Goal: Transaction & Acquisition: Purchase product/service

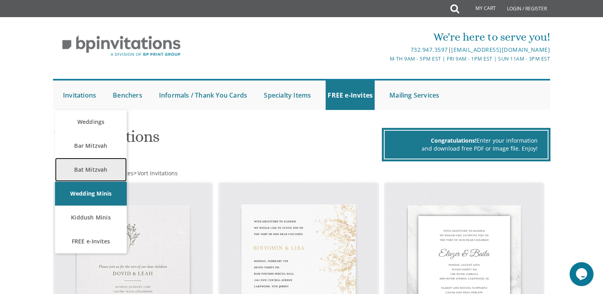
click at [102, 164] on link "Bat Mitzvah" at bounding box center [91, 170] width 72 height 24
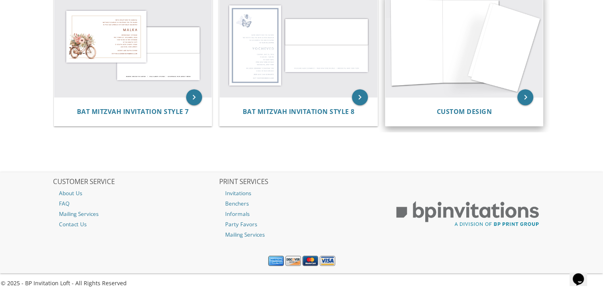
scroll to position [394, 0]
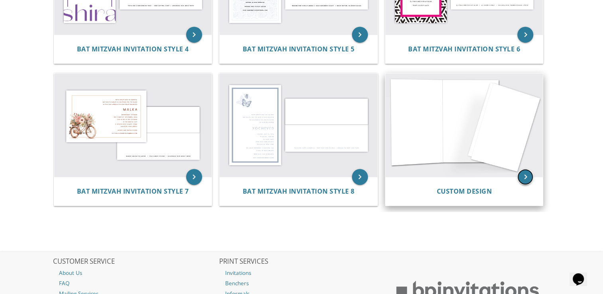
click at [527, 172] on icon "keyboard_arrow_right" at bounding box center [525, 177] width 16 height 16
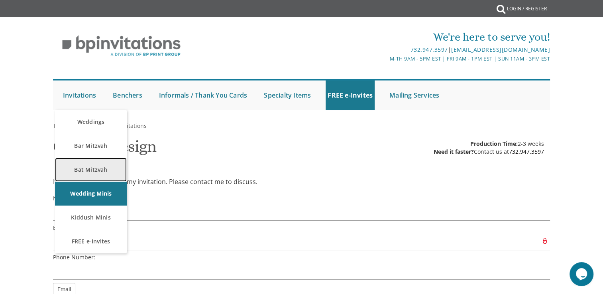
click at [103, 170] on link "Bat Mitzvah" at bounding box center [91, 170] width 72 height 24
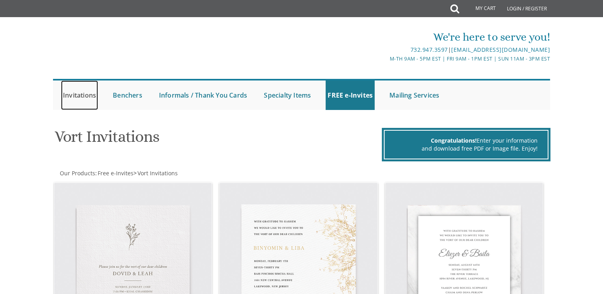
drag, startPoint x: 0, startPoint y: 0, endPoint x: 81, endPoint y: 92, distance: 122.5
click at [81, 92] on link "Invitations" at bounding box center [79, 94] width 37 height 29
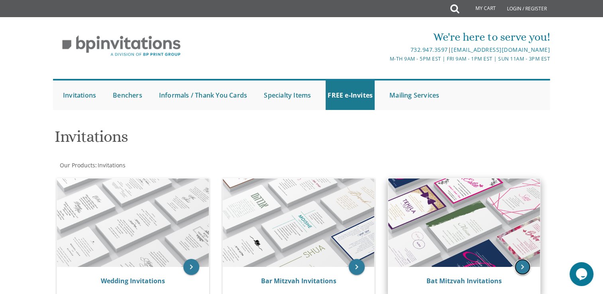
click at [522, 266] on icon "keyboard_arrow_right" at bounding box center [522, 267] width 16 height 16
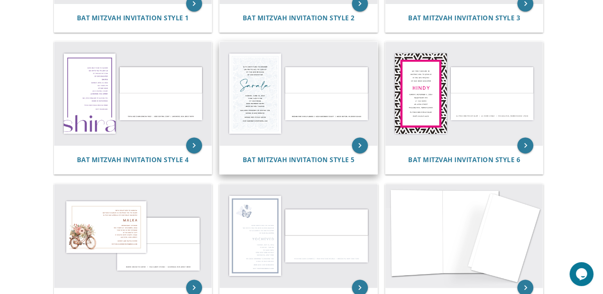
scroll to position [279, 0]
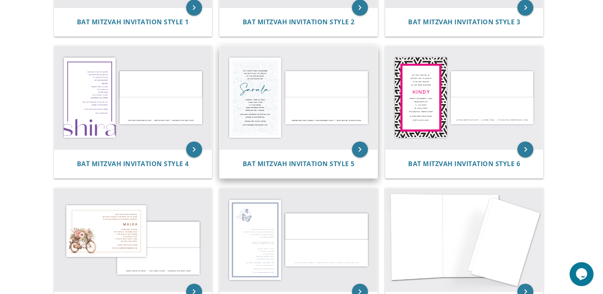
click at [277, 127] on img at bounding box center [299, 98] width 158 height 104
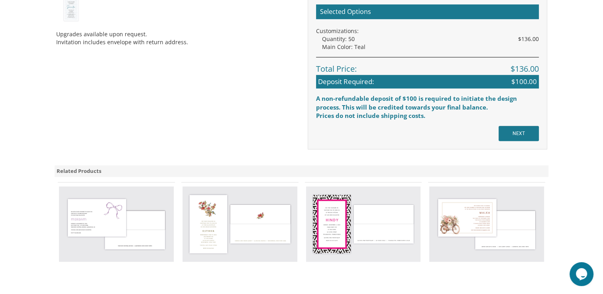
scroll to position [598, 0]
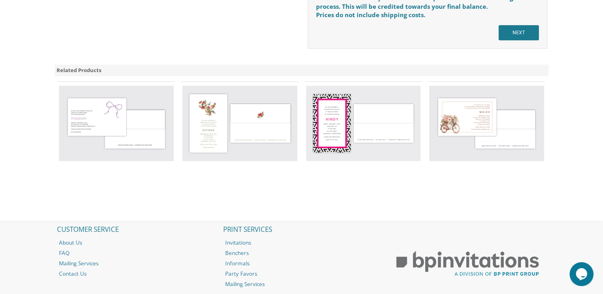
click at [355, 139] on img at bounding box center [363, 123] width 115 height 75
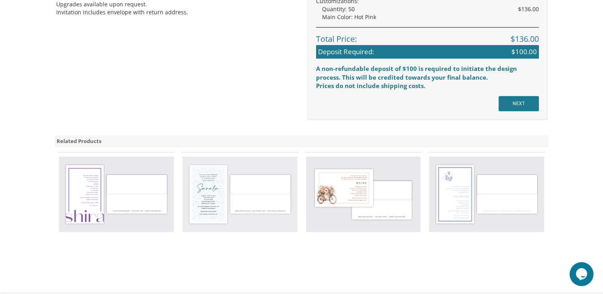
scroll to position [558, 0]
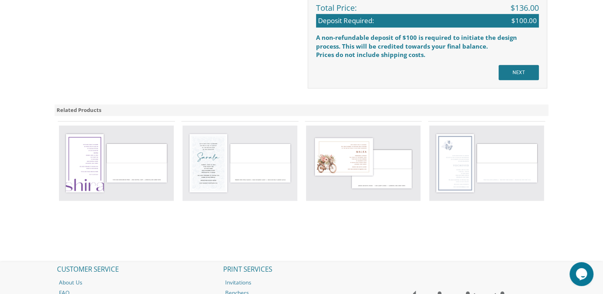
click at [236, 167] on img at bounding box center [239, 163] width 115 height 75
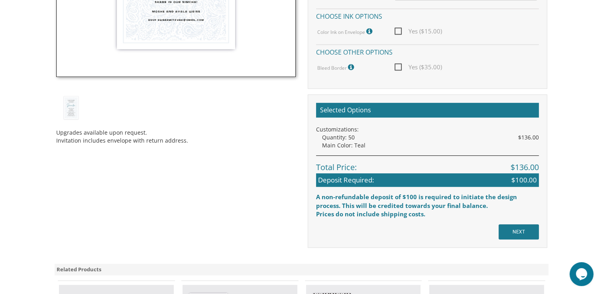
scroll to position [558, 0]
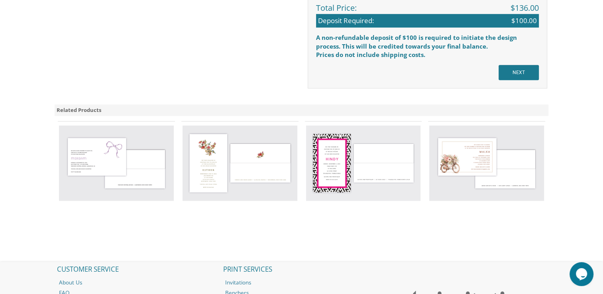
click at [335, 171] on img at bounding box center [363, 163] width 115 height 75
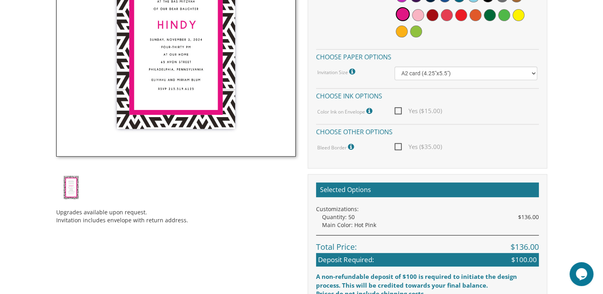
scroll to position [478, 0]
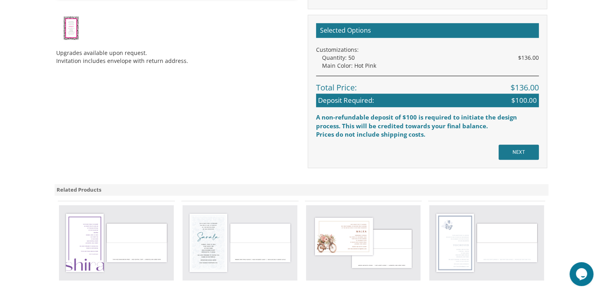
click at [91, 225] on img at bounding box center [116, 242] width 115 height 75
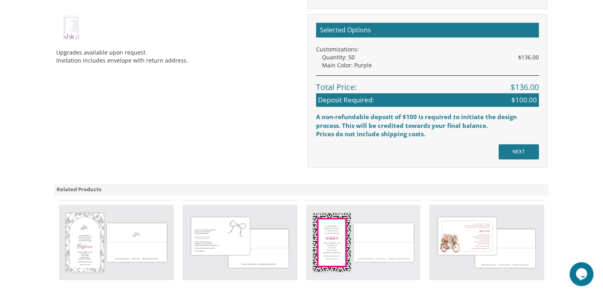
scroll to position [558, 0]
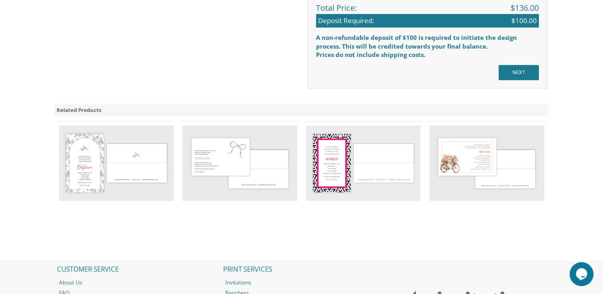
click at [110, 158] on img at bounding box center [116, 163] width 115 height 75
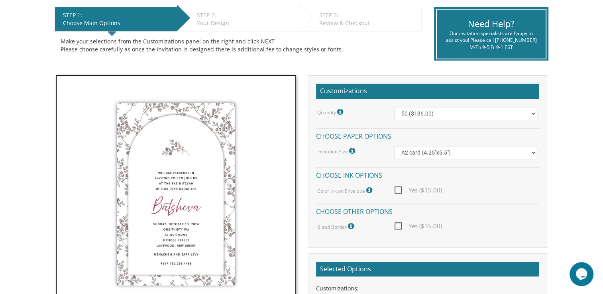
scroll to position [80, 0]
